Goal: Complete application form

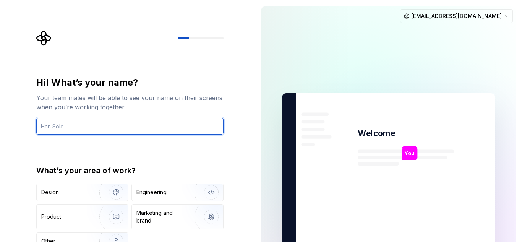
click at [97, 129] on input "text" at bounding box center [129, 126] width 187 height 17
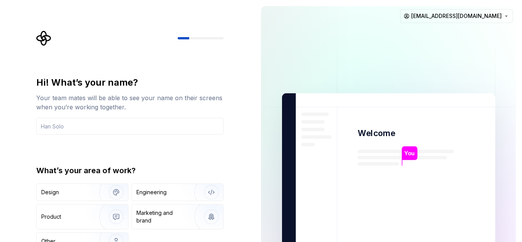
click at [170, 160] on div "Hi! What’s your name? Your team mates will be able to see your name on their sc…" at bounding box center [129, 163] width 187 height 174
click at [87, 198] on img "button" at bounding box center [111, 192] width 49 height 51
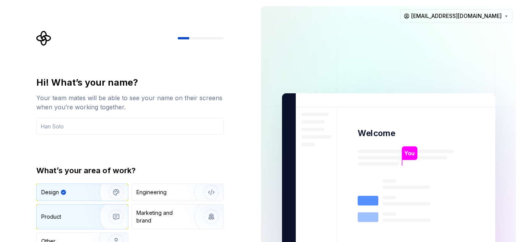
click at [81, 215] on div "Product" at bounding box center [66, 217] width 50 height 8
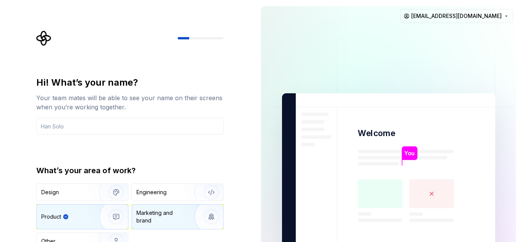
click at [150, 217] on div "Marketing and brand" at bounding box center [162, 216] width 52 height 15
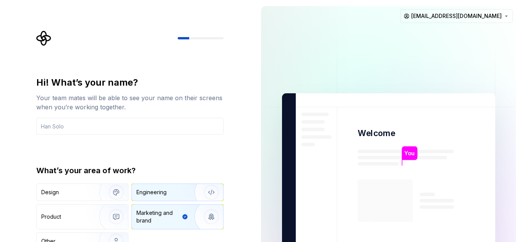
click at [157, 190] on div "Engineering" at bounding box center [151, 192] width 30 height 8
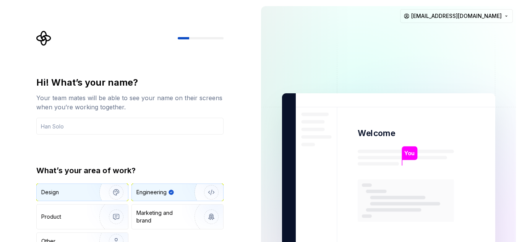
click at [77, 195] on div "Design" at bounding box center [65, 192] width 48 height 8
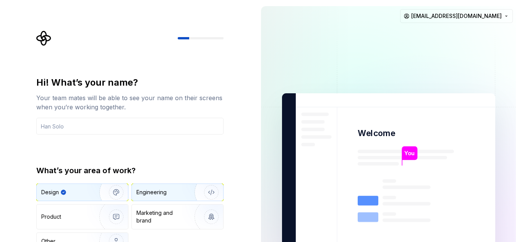
click at [161, 194] on div "Engineering" at bounding box center [151, 192] width 30 height 8
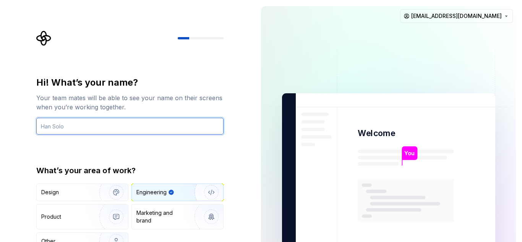
click at [151, 128] on input "text" at bounding box center [129, 126] width 187 height 17
type input "leoisis61@gmail.com"
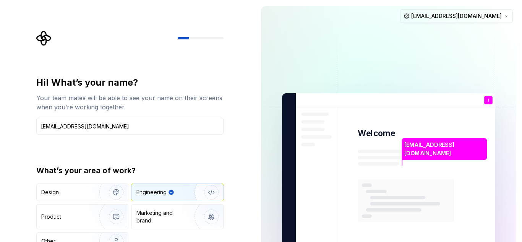
click at [252, 209] on div "Hi! What’s your name? Your team mates will be able to see your name on their sc…" at bounding box center [127, 172] width 255 height 345
click at [503, 17] on html "Hi! What’s your name? Your team mates will be able to see your name on their sc…" at bounding box center [261, 121] width 522 height 242
click at [344, 57] on html "Hi! What’s your name? Your team mates will be able to see your name on their sc…" at bounding box center [261, 121] width 522 height 242
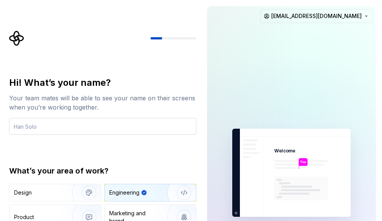
click at [40, 131] on input "text" at bounding box center [102, 126] width 187 height 17
type input "LeoMualule"
click at [146, 193] on icon "button" at bounding box center [143, 192] width 5 height 5
click at [170, 39] on div at bounding box center [102, 38] width 187 height 15
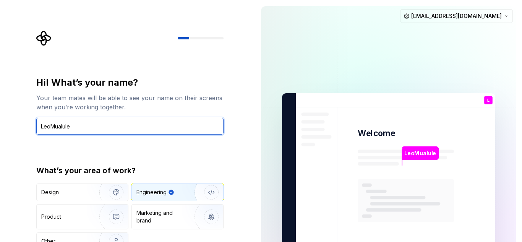
click at [156, 124] on input "LeoMualule" at bounding box center [129, 126] width 187 height 17
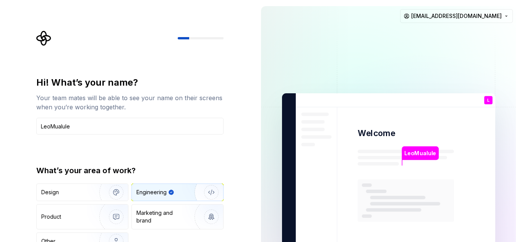
click at [230, 162] on div "Hi! What’s your name? Your team mates will be able to see your name on their sc…" at bounding box center [132, 153] width 201 height 245
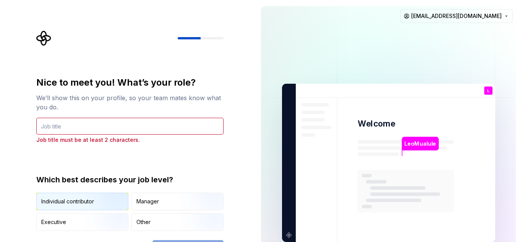
click at [100, 203] on img "button" at bounding box center [109, 210] width 49 height 51
click at [151, 206] on div "Manager" at bounding box center [177, 201] width 91 height 17
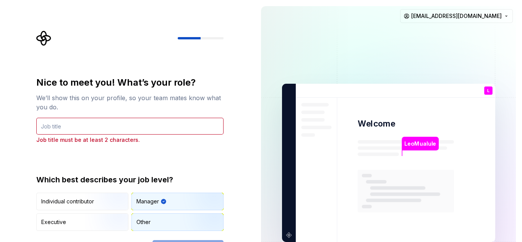
click at [155, 221] on div "Other" at bounding box center [177, 222] width 91 height 17
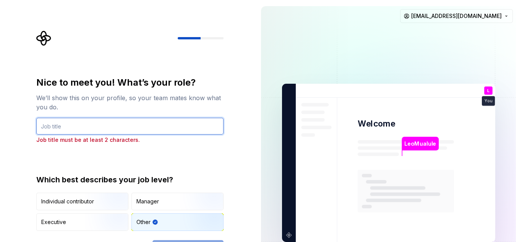
click at [88, 132] on input "text" at bounding box center [129, 126] width 187 height 17
type input "Developer"
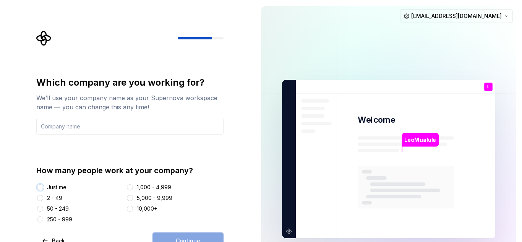
click at [39, 188] on button "Just me" at bounding box center [40, 187] width 6 height 6
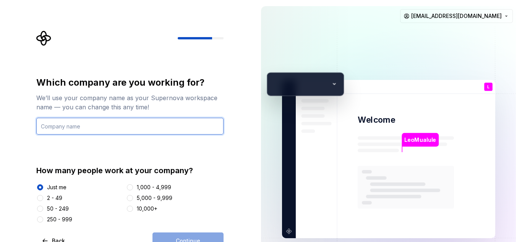
click at [83, 127] on input "text" at bounding box center [129, 126] width 187 height 17
type input "Personal"
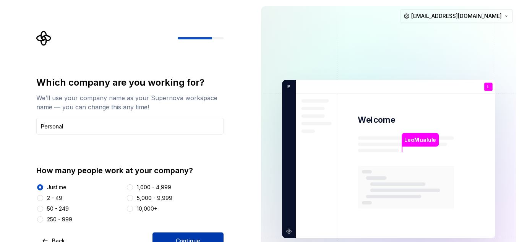
click at [196, 236] on button "Continue" at bounding box center [188, 240] width 71 height 17
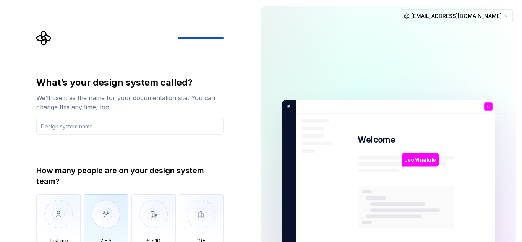
click at [93, 219] on img "button" at bounding box center [106, 219] width 45 height 51
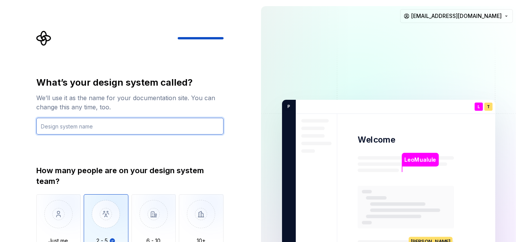
click at [88, 130] on input "text" at bounding box center [129, 126] width 187 height 17
type input "S"
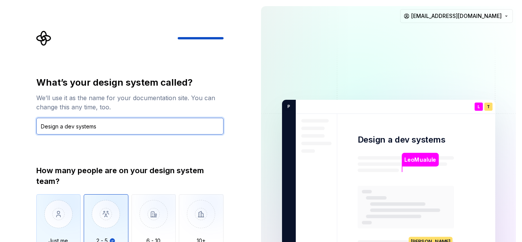
type input "Design a dev systems"
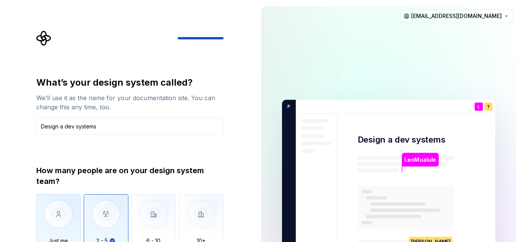
click at [62, 212] on img "button" at bounding box center [58, 219] width 45 height 51
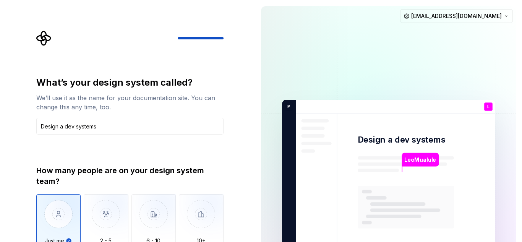
type button "Only one person"
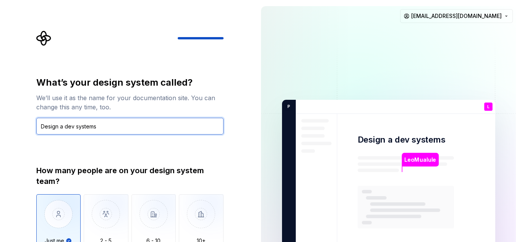
click at [62, 129] on input "Design a dev systems" at bounding box center [129, 126] width 187 height 17
type input "Design and dev systems"
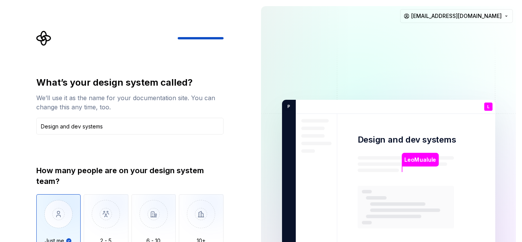
scroll to position [7, 0]
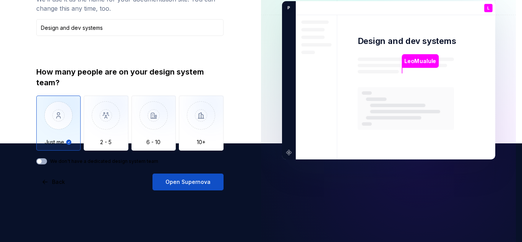
type button "on"
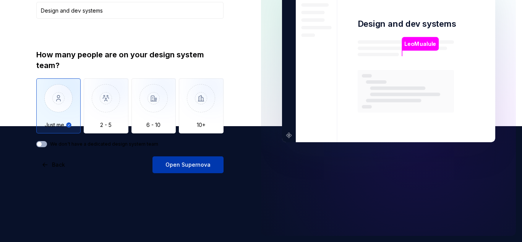
click at [196, 167] on span "Open Supernova" at bounding box center [188, 165] width 45 height 8
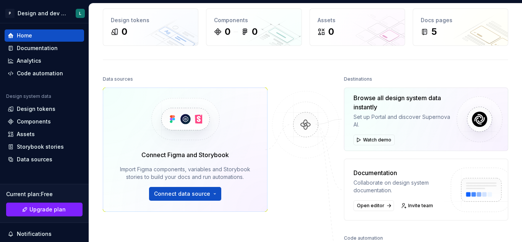
scroll to position [34, 0]
click at [210, 196] on button "Connect data source" at bounding box center [185, 194] width 72 height 14
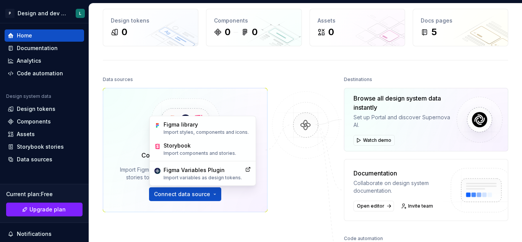
click at [298, 164] on img at bounding box center [306, 132] width 74 height 83
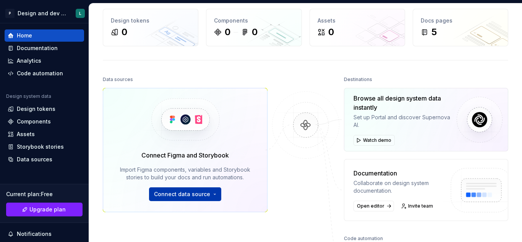
click at [209, 193] on button "Connect data source" at bounding box center [185, 194] width 72 height 14
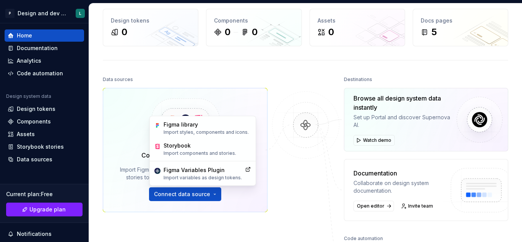
click at [282, 175] on div at bounding box center [306, 183] width 76 height 218
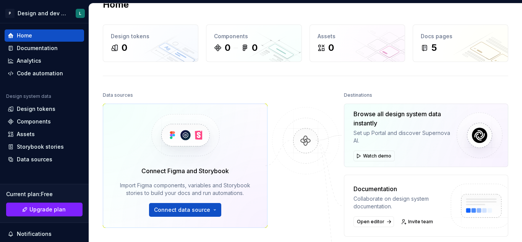
scroll to position [18, 0]
click at [356, 156] on button "Watch demo" at bounding box center [374, 156] width 41 height 11
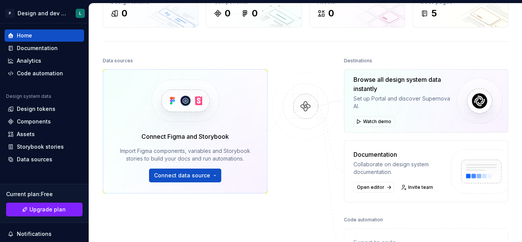
scroll to position [0, 0]
